Goal: Transaction & Acquisition: Purchase product/service

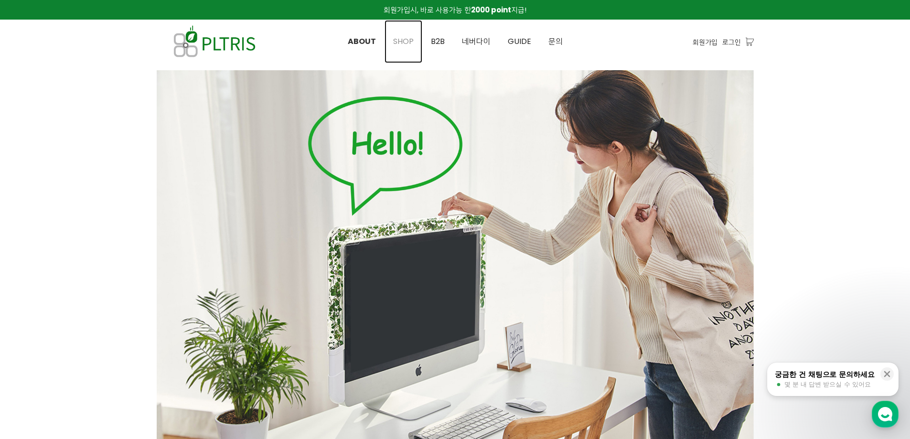
click at [406, 41] on span "SHOP" at bounding box center [403, 41] width 21 height 11
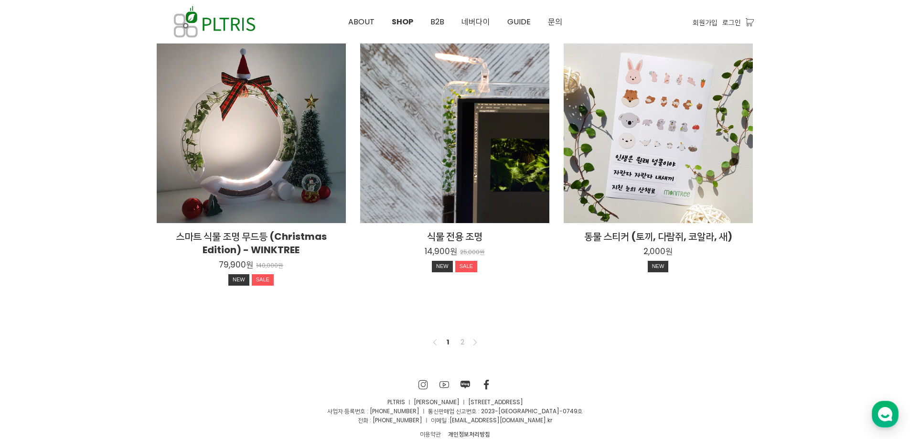
scroll to position [714, 0]
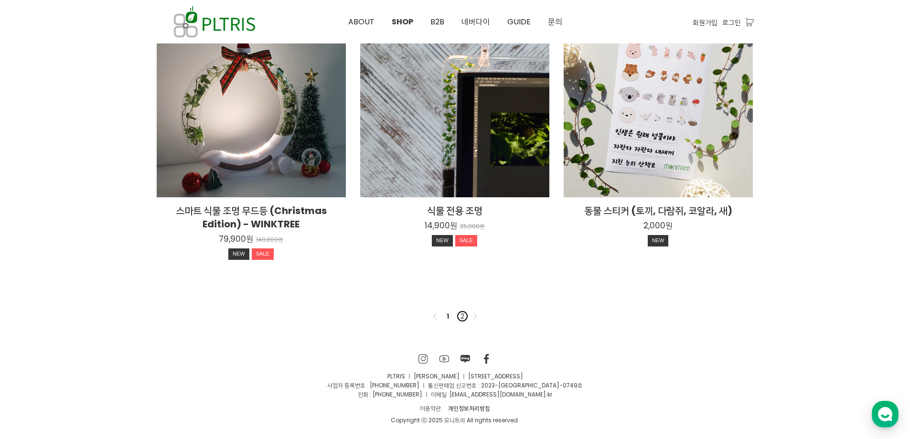
click at [459, 317] on link "2" at bounding box center [462, 315] width 11 height 11
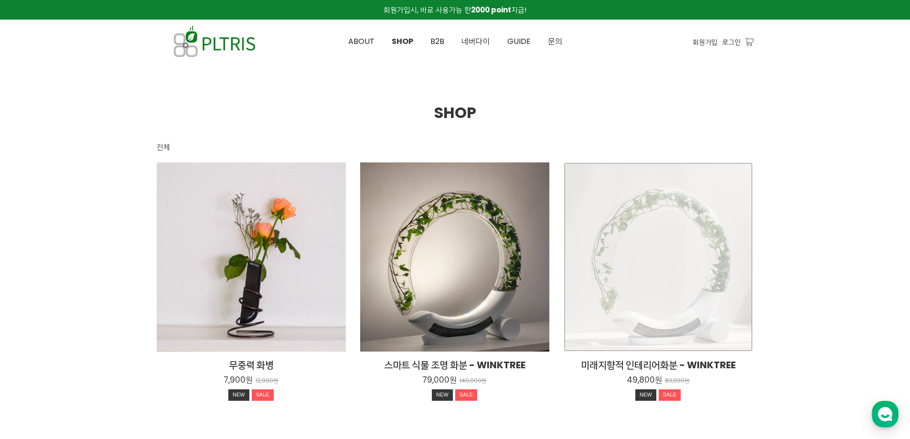
click at [659, 253] on div "미래지향적 인테리어화분 - WINKTREE 49,800원 83,000원 NEW SALE" at bounding box center [658, 256] width 189 height 189
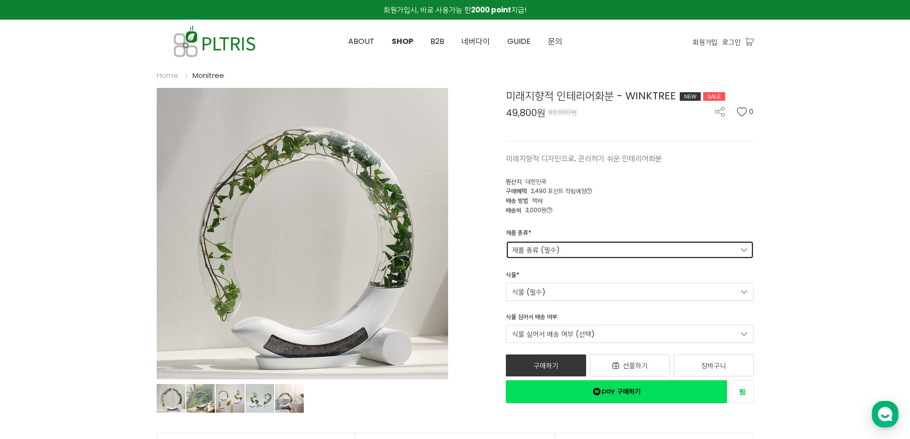
click at [571, 244] on link "제품 종류 (필수)" at bounding box center [630, 250] width 248 height 18
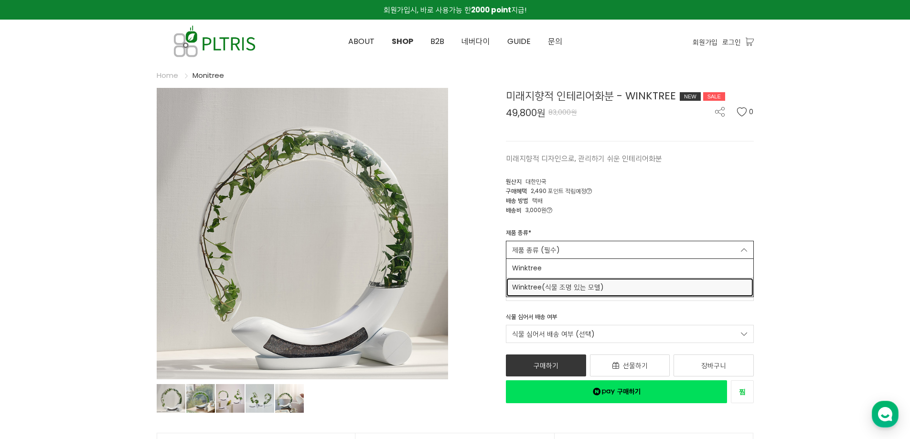
click at [548, 288] on span "Winktree(식물 조명 있는 모델)" at bounding box center [629, 287] width 235 height 10
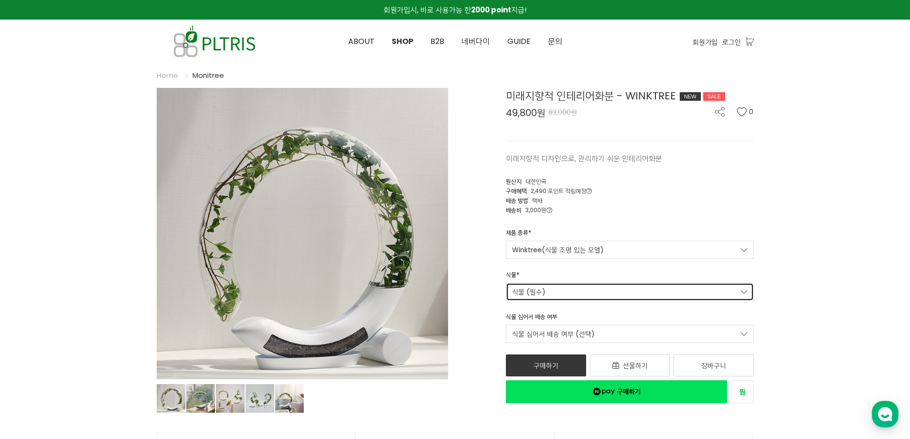
click at [550, 286] on link "식물 (필수)" at bounding box center [630, 292] width 248 height 18
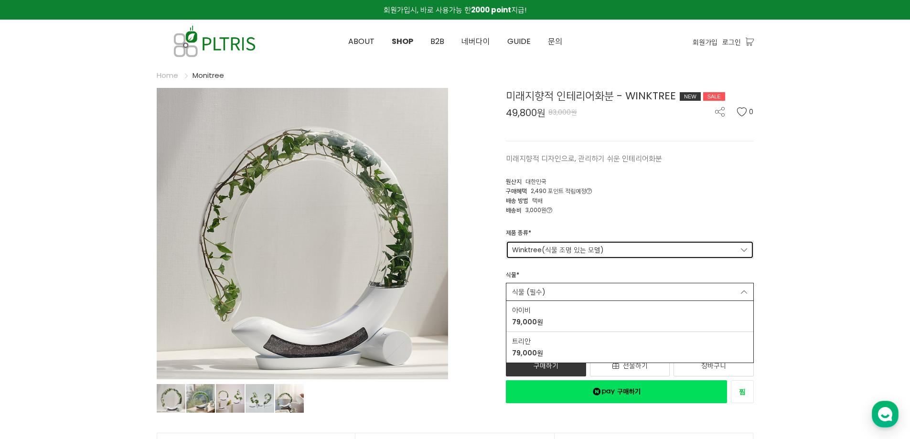
click at [569, 250] on link "Winktree(식물 조명 있는 모델)" at bounding box center [630, 250] width 248 height 18
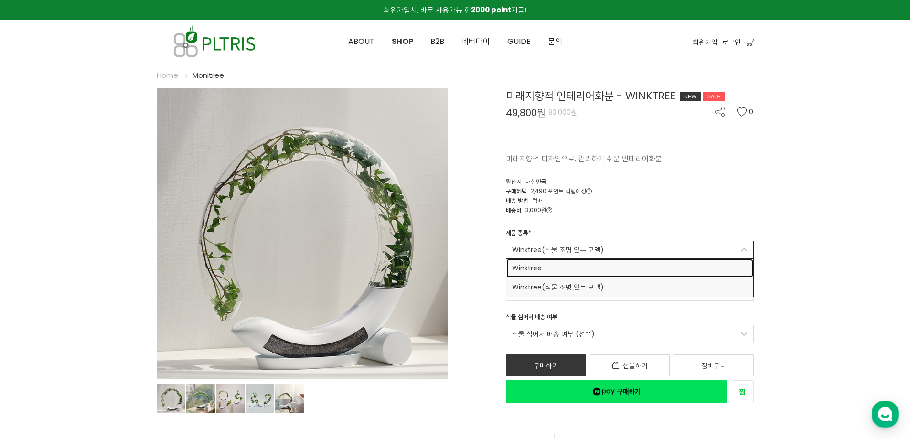
click at [557, 271] on span "Winktree" at bounding box center [629, 268] width 235 height 10
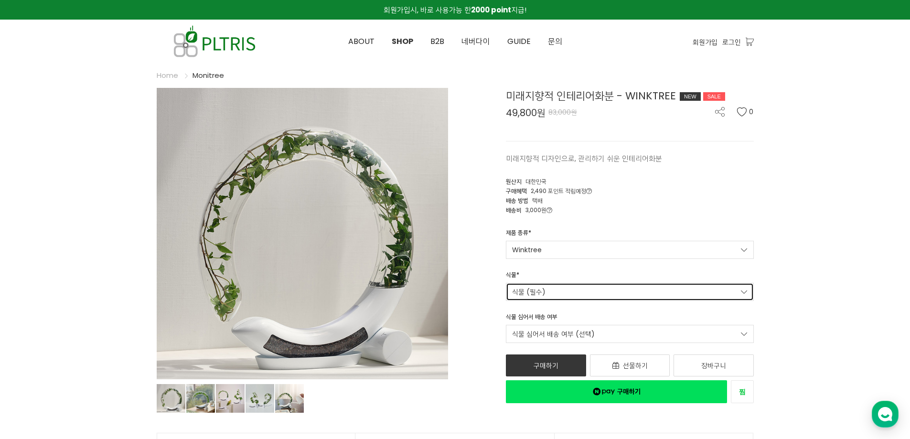
click at [561, 291] on link "식물 (필수)" at bounding box center [630, 292] width 248 height 18
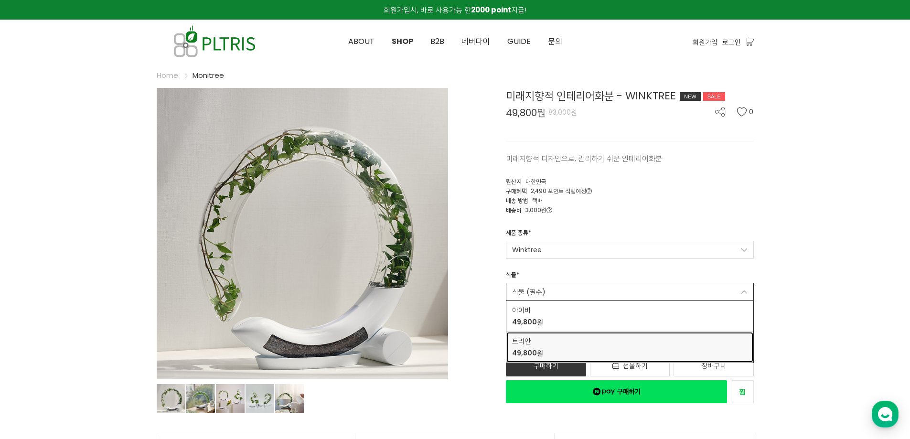
click at [528, 354] on strong "49,800원" at bounding box center [527, 353] width 31 height 10
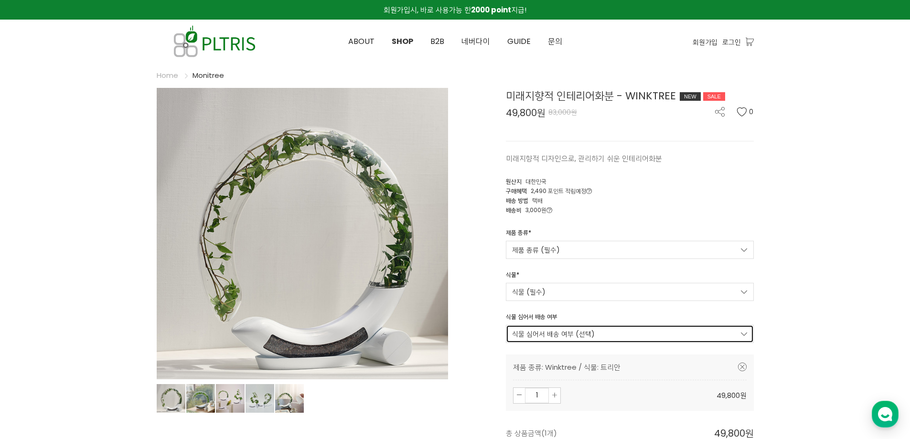
click at [568, 333] on link "식물 심어서 배송 여부 (선택)" at bounding box center [630, 334] width 248 height 18
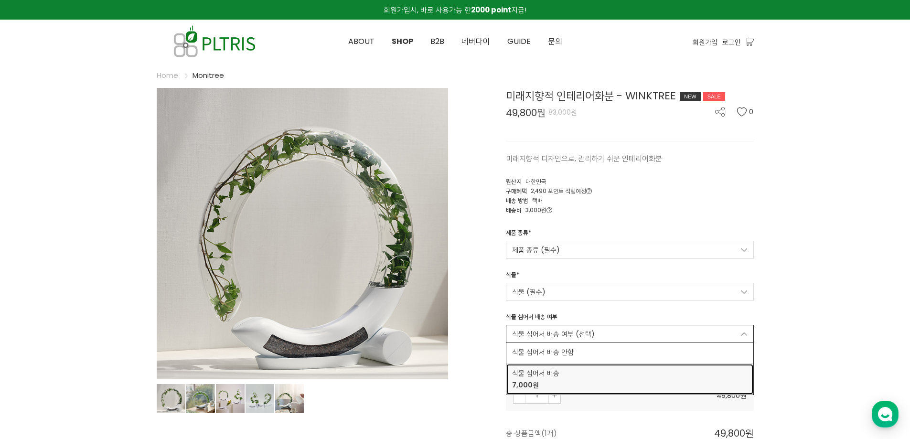
click at [548, 377] on span "식물 심어서 배송" at bounding box center [629, 373] width 235 height 10
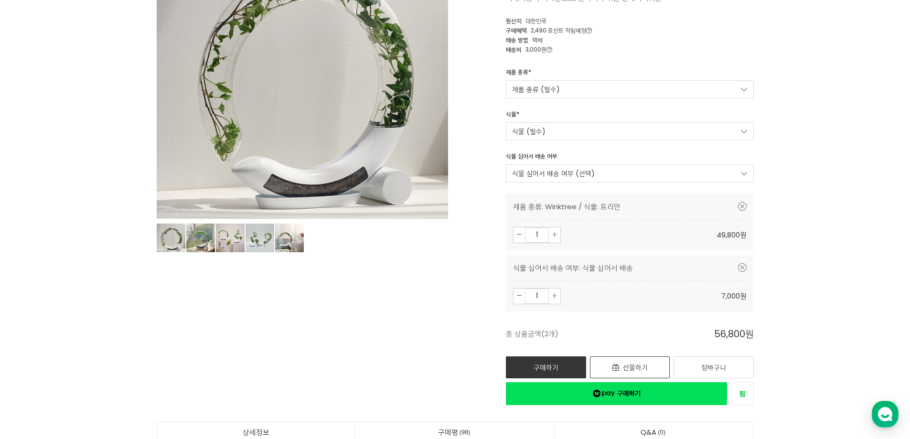
scroll to position [191, 0]
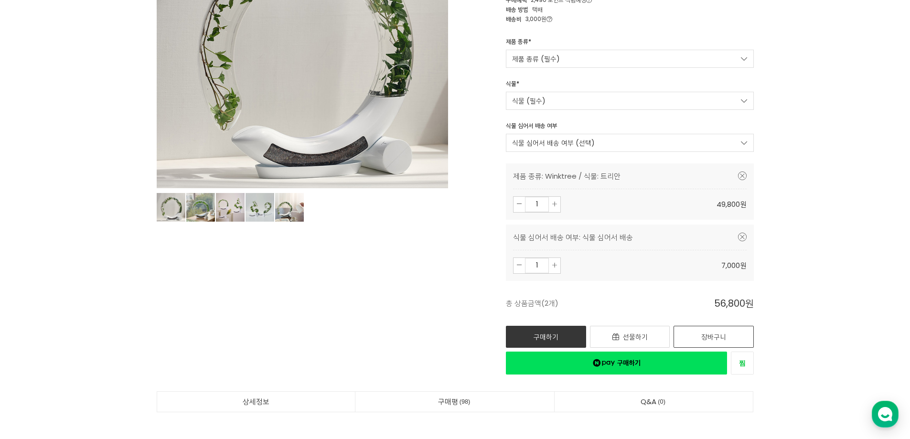
click at [693, 335] on link "장바구니" at bounding box center [713, 337] width 80 height 22
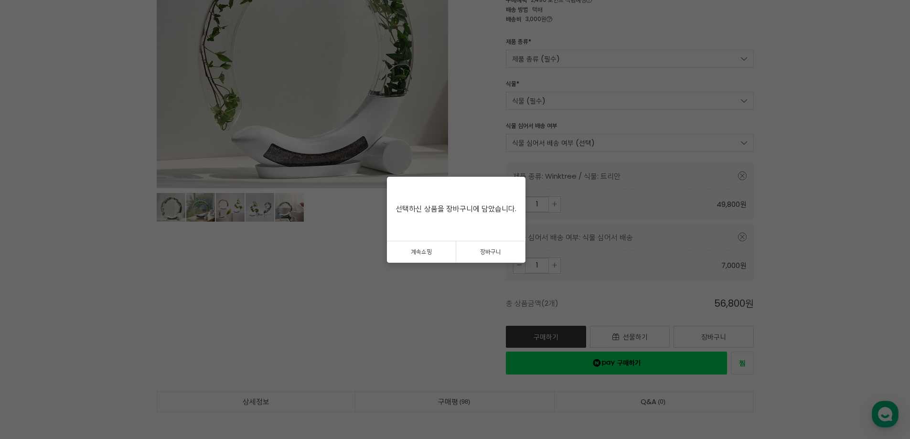
click at [435, 256] on link "계속쇼핑" at bounding box center [421, 251] width 69 height 21
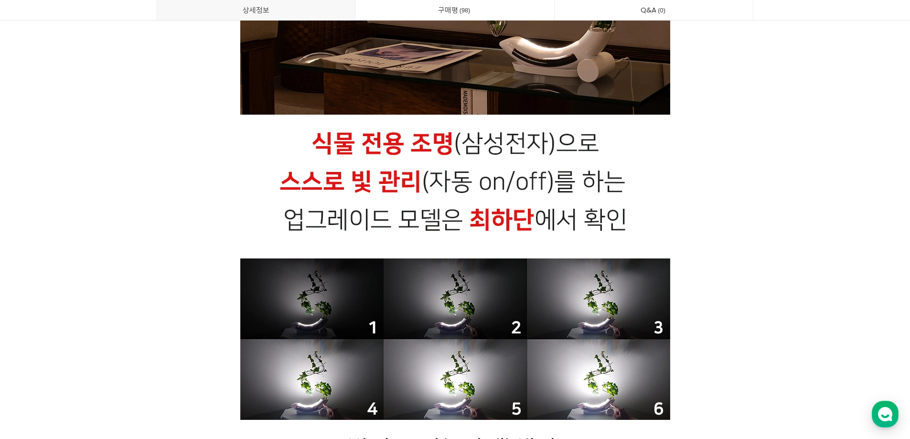
scroll to position [20251, 0]
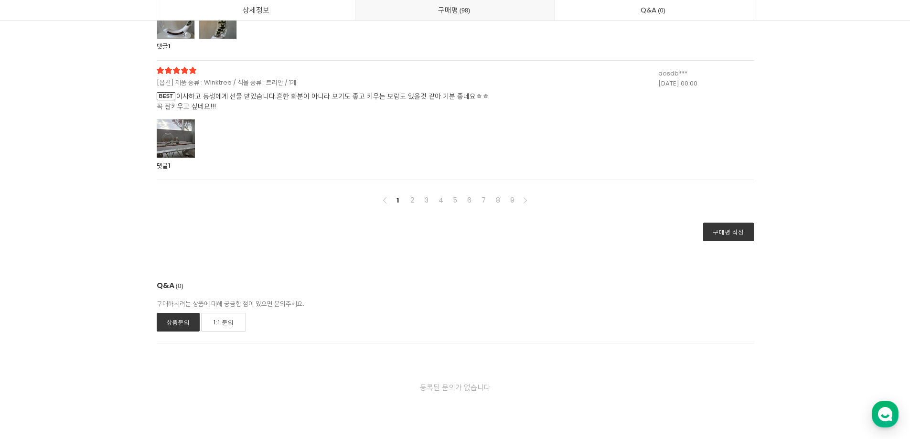
scroll to position [22248, 0]
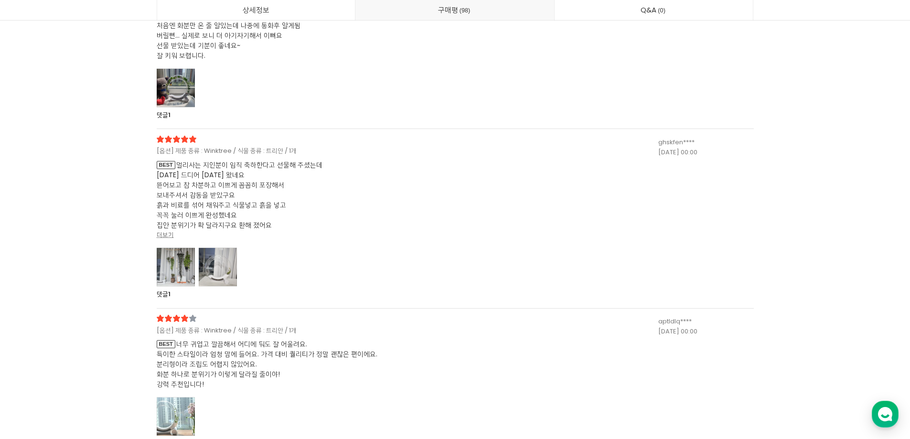
scroll to position [21054, 0]
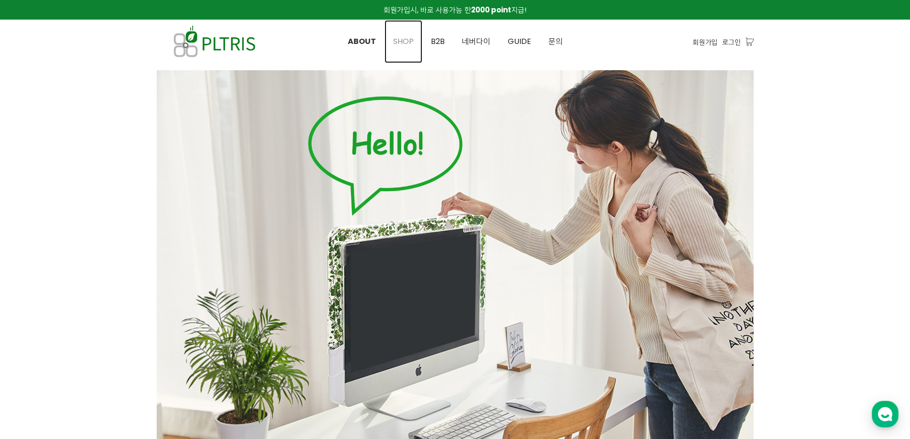
click at [400, 37] on span "SHOP" at bounding box center [403, 41] width 21 height 11
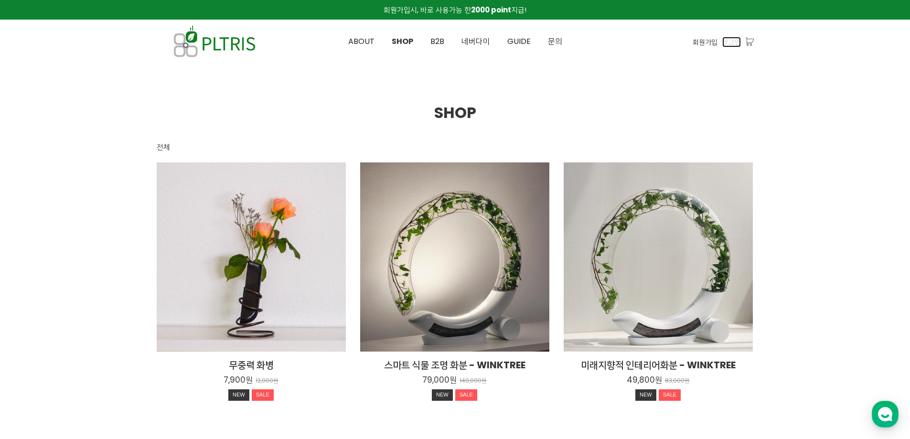
click at [737, 40] on span "로그인" at bounding box center [731, 42] width 19 height 11
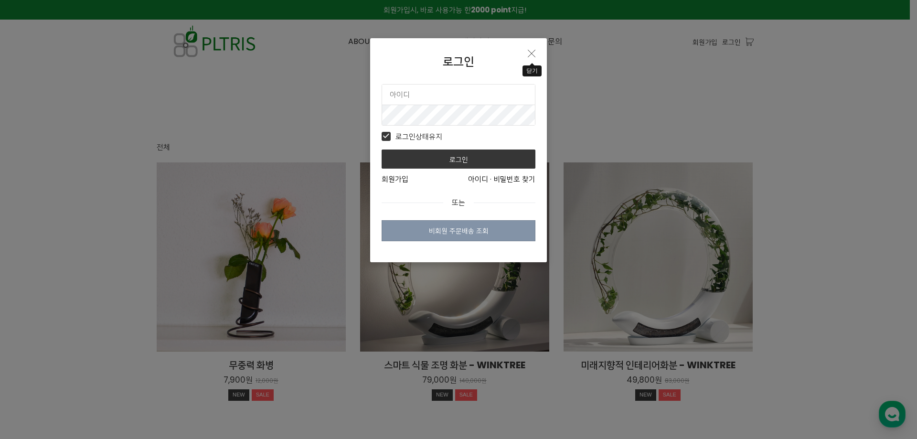
click at [535, 53] on button "Close" at bounding box center [531, 54] width 15 height 16
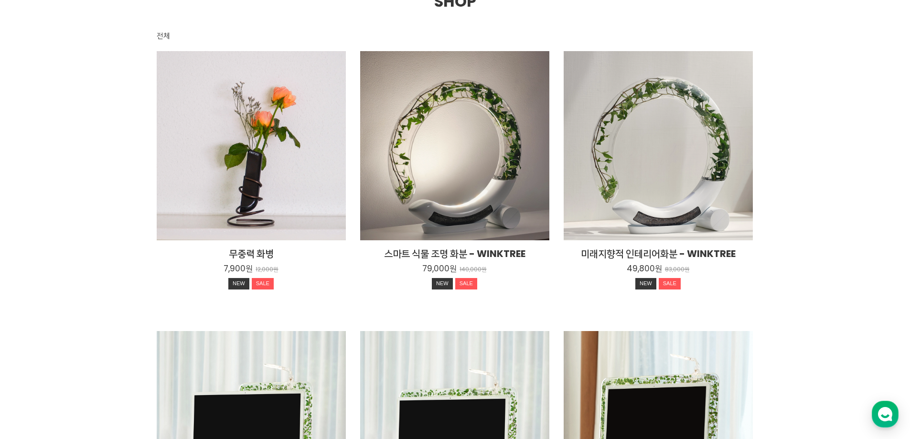
scroll to position [143, 0]
